Goal: Task Accomplishment & Management: Manage account settings

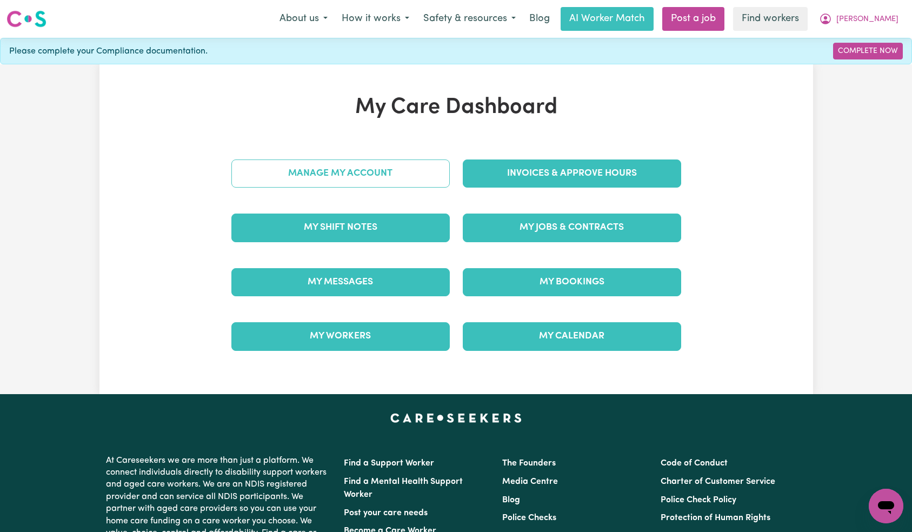
click at [413, 170] on link "Manage My Account" at bounding box center [340, 173] width 218 height 28
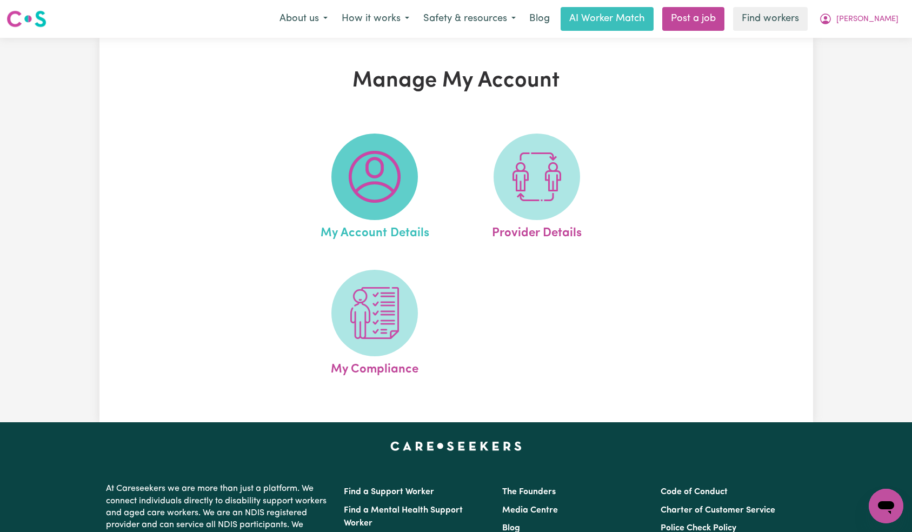
click at [413, 178] on span at bounding box center [374, 177] width 86 height 86
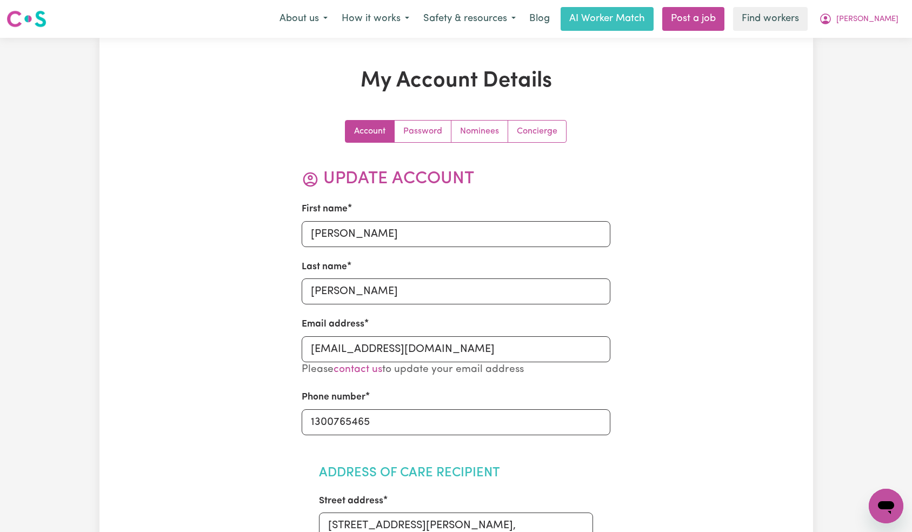
click at [483, 136] on link "Nominees" at bounding box center [479, 132] width 57 height 22
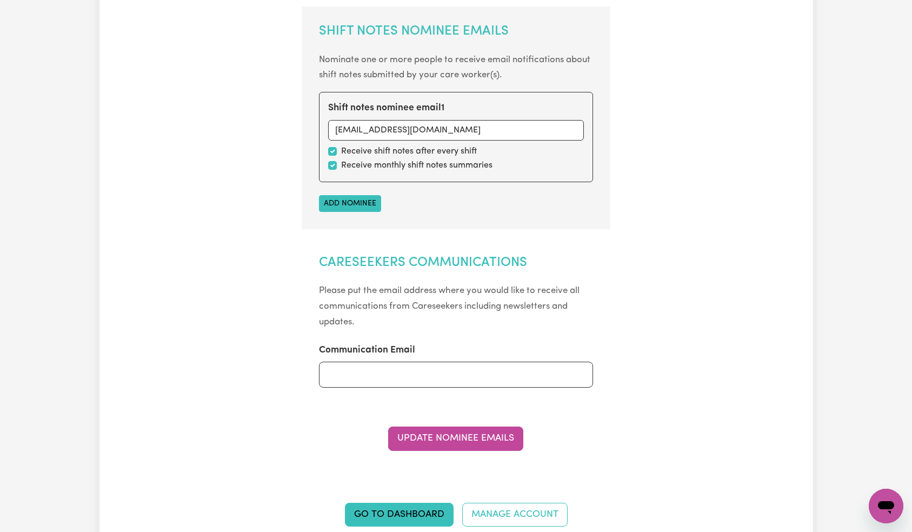
scroll to position [416, 0]
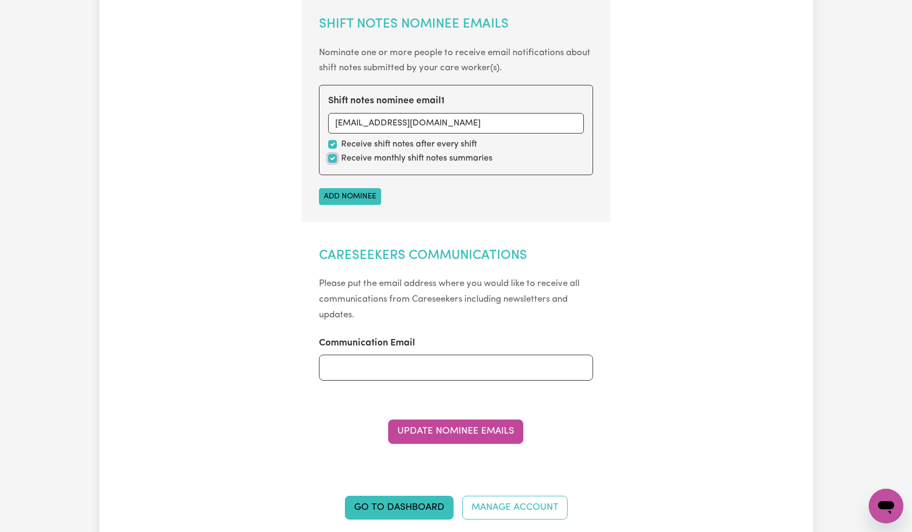
click at [331, 159] on input "checkbox" at bounding box center [332, 158] width 9 height 9
checkbox input "false"
click at [464, 431] on button "Update Nominee Emails" at bounding box center [455, 432] width 135 height 24
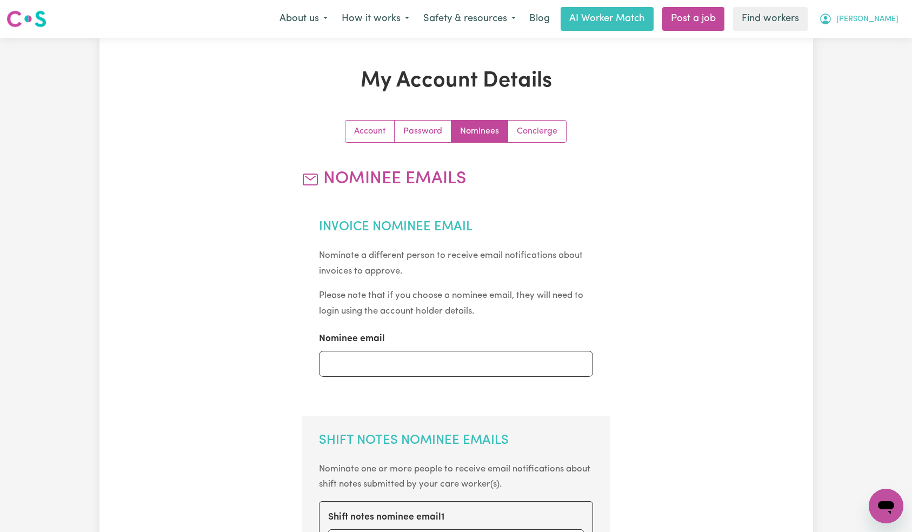
scroll to position [6, 0]
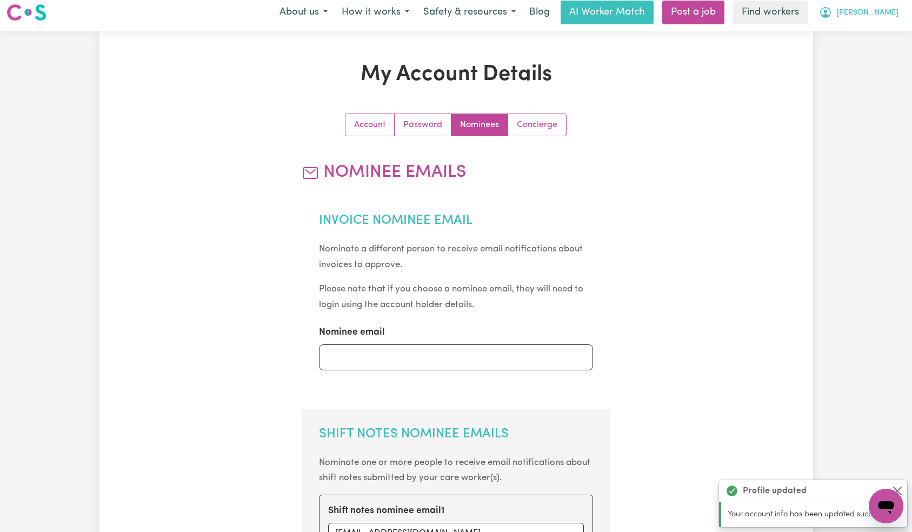
click at [893, 16] on span "[PERSON_NAME]" at bounding box center [867, 13] width 62 height 12
click at [891, 14] on span "[PERSON_NAME]" at bounding box center [867, 13] width 62 height 12
click at [890, 16] on span "[PERSON_NAME]" at bounding box center [867, 13] width 62 height 12
click at [870, 50] on link "Logout" at bounding box center [862, 55] width 85 height 21
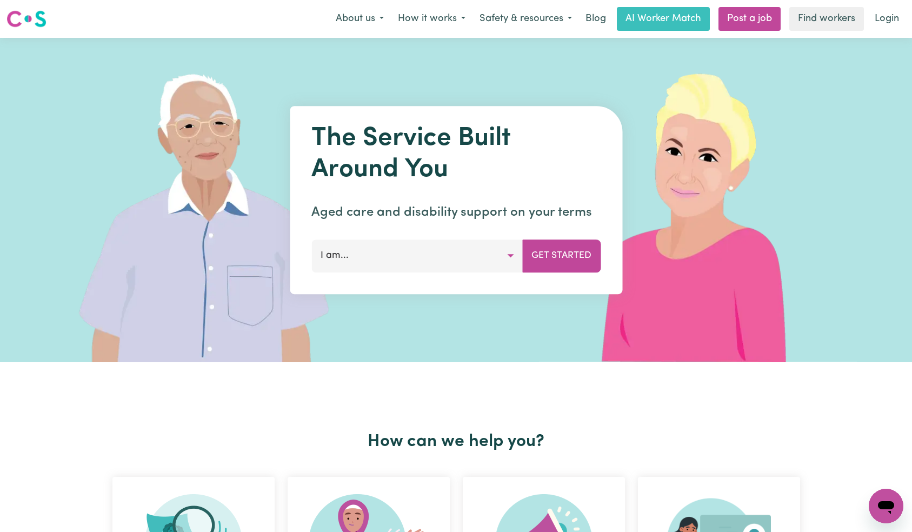
click at [881, 4] on nav "Menu About us How it works Safety & resources Blog AI Worker Match Post a job F…" at bounding box center [456, 19] width 912 height 38
click at [908, 17] on div "Menu About us How it works Safety & resources Blog AI Worker Match Post a job F…" at bounding box center [456, 18] width 912 height 25
click at [887, 19] on link "Login" at bounding box center [886, 19] width 37 height 24
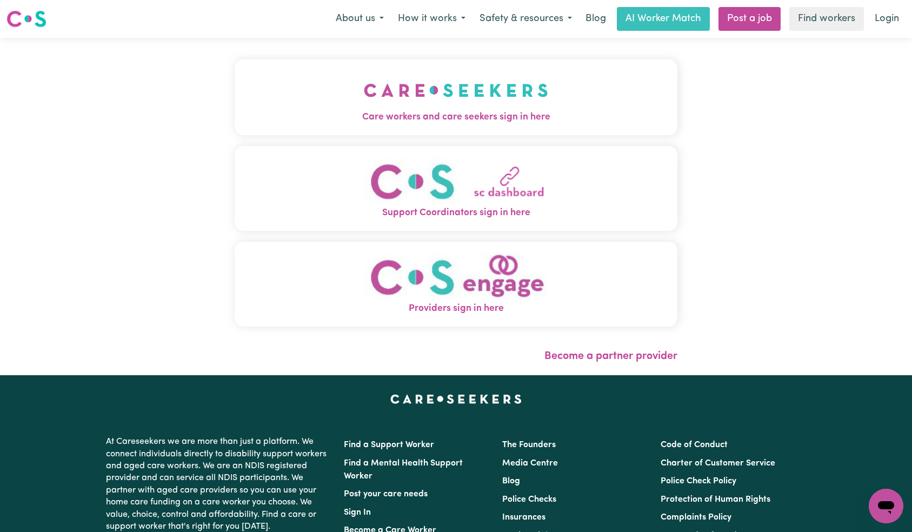
click at [303, 90] on button "Care workers and care seekers sign in here" at bounding box center [456, 97] width 443 height 76
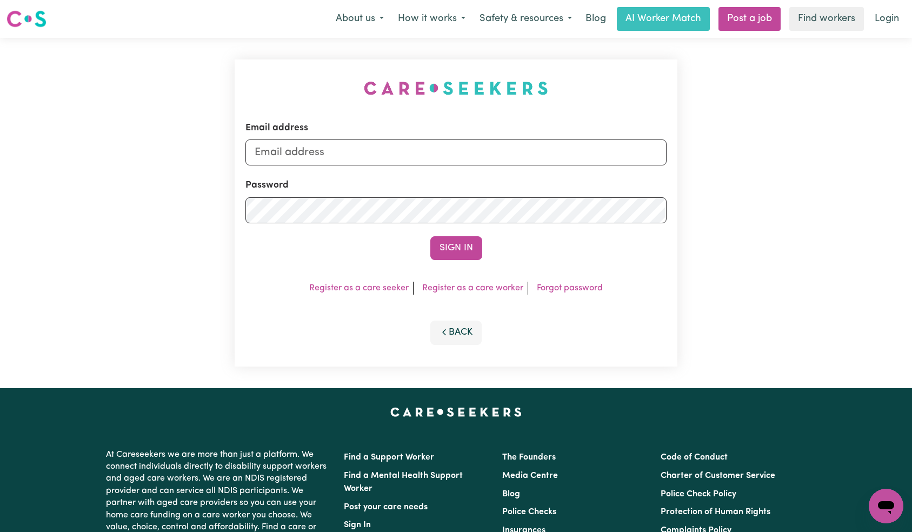
click at [422, 157] on div "Email address Password Sign In Register as a care seeker Register as a care wor…" at bounding box center [456, 213] width 456 height 350
click at [422, 156] on input "Email address" at bounding box center [456, 152] width 422 height 26
paste input "[EMAIL_ADDRESS][DOMAIN_NAME]"
type input "[EMAIL_ADDRESS][DOMAIN_NAME]"
click at [428, 234] on form "Email address [EMAIL_ADDRESS][DOMAIN_NAME] Password Sign In" at bounding box center [456, 190] width 422 height 139
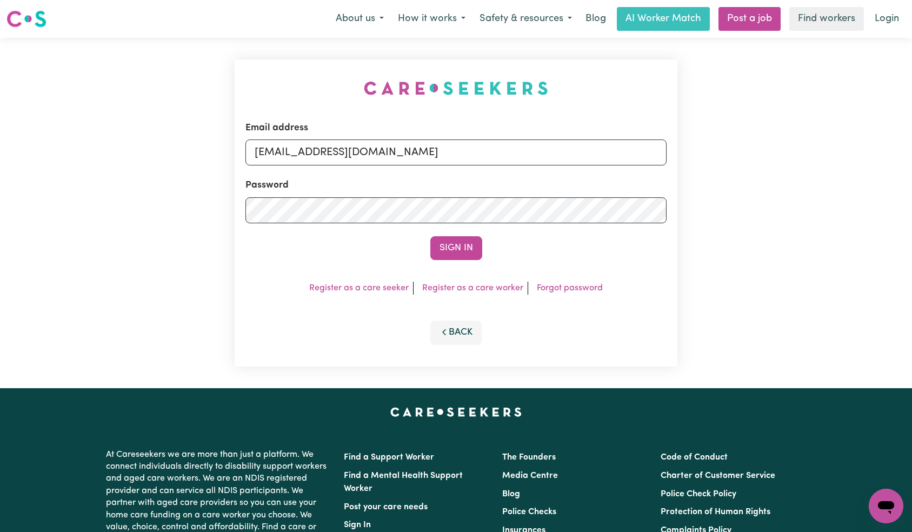
drag, startPoint x: 452, startPoint y: 250, endPoint x: 456, endPoint y: 231, distance: 19.3
click at [452, 250] on button "Sign In" at bounding box center [456, 248] width 52 height 24
